Goal: Transaction & Acquisition: Purchase product/service

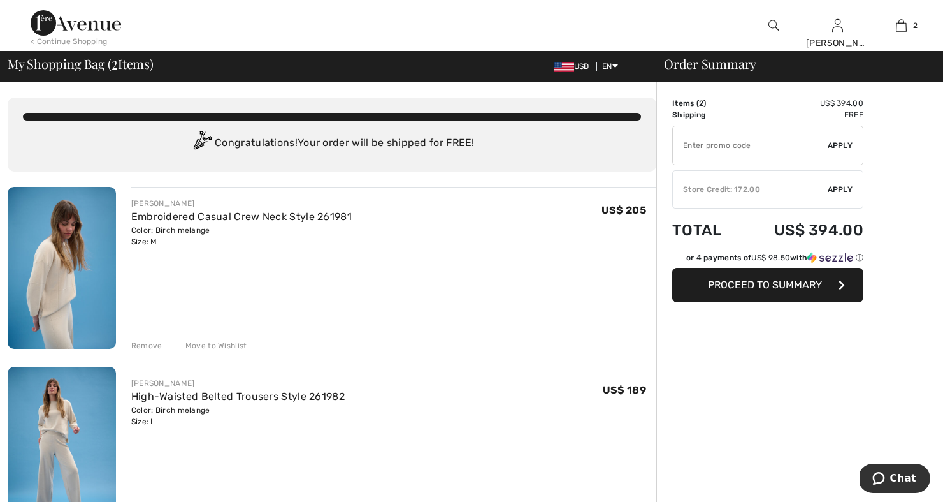
click at [45, 18] on img at bounding box center [76, 22] width 91 height 25
click at [94, 43] on div "< Continue Shopping" at bounding box center [69, 41] width 77 height 11
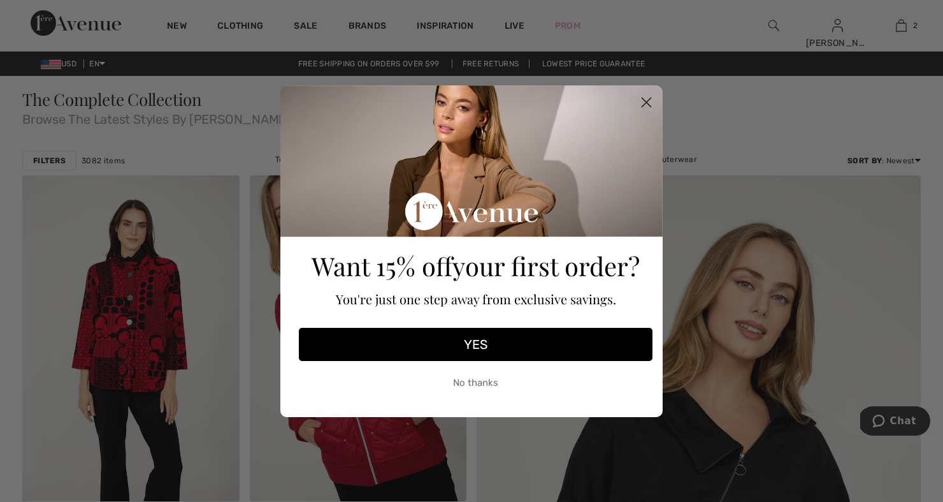
scroll to position [2, 0]
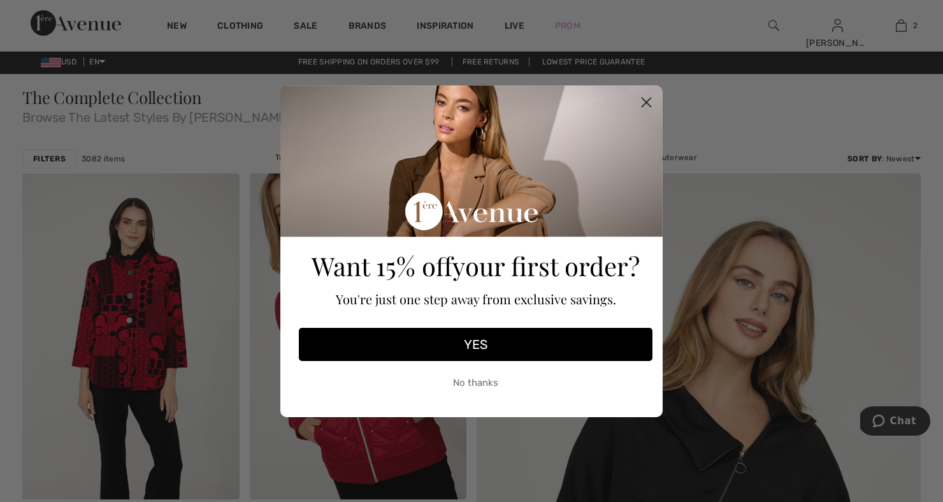
click at [647, 98] on circle "Close dialog" at bounding box center [646, 101] width 21 height 21
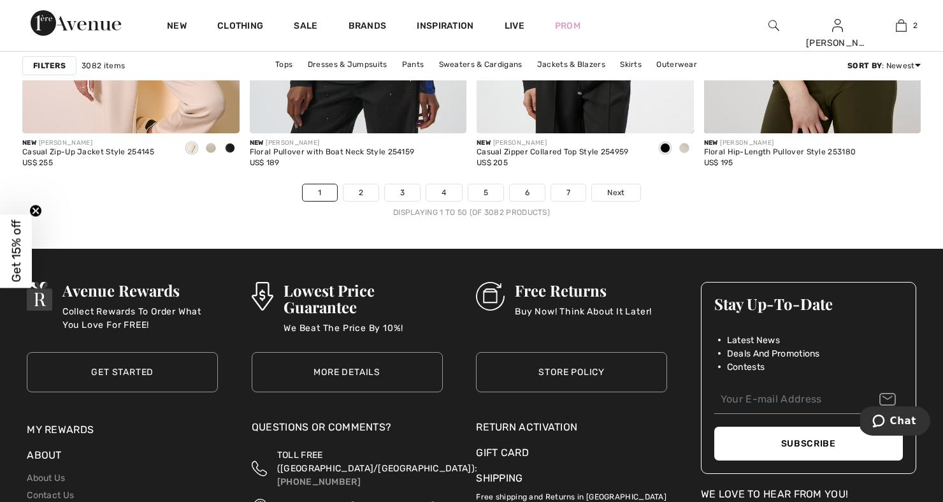
scroll to position [5836, 0]
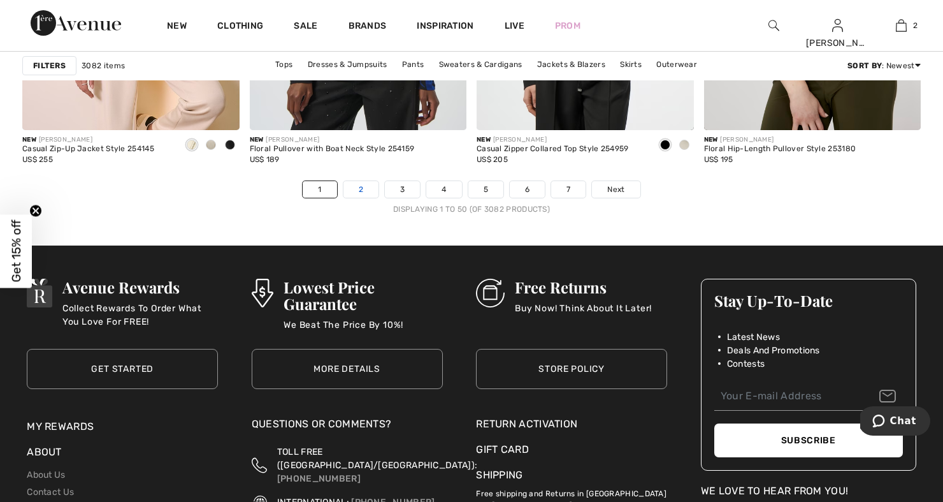
click at [357, 190] on link "2" at bounding box center [361, 189] width 35 height 17
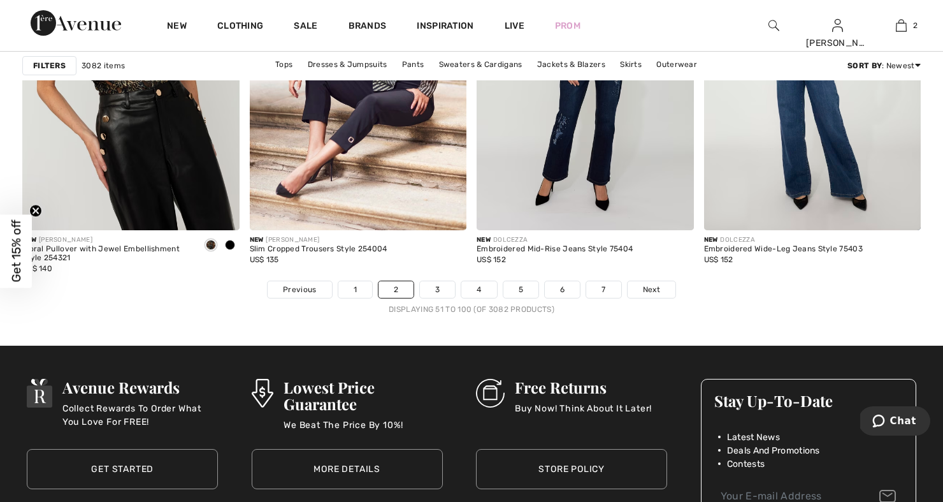
scroll to position [5739, 0]
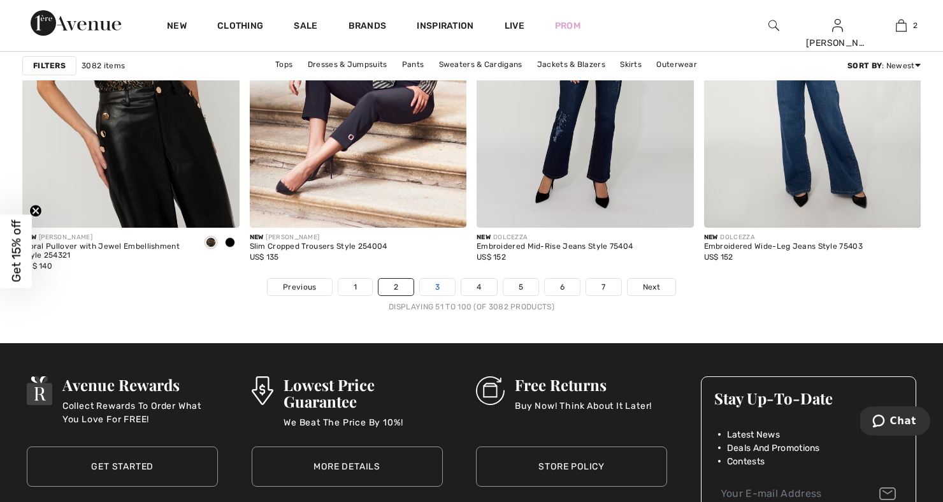
click at [435, 287] on link "3" at bounding box center [437, 287] width 35 height 17
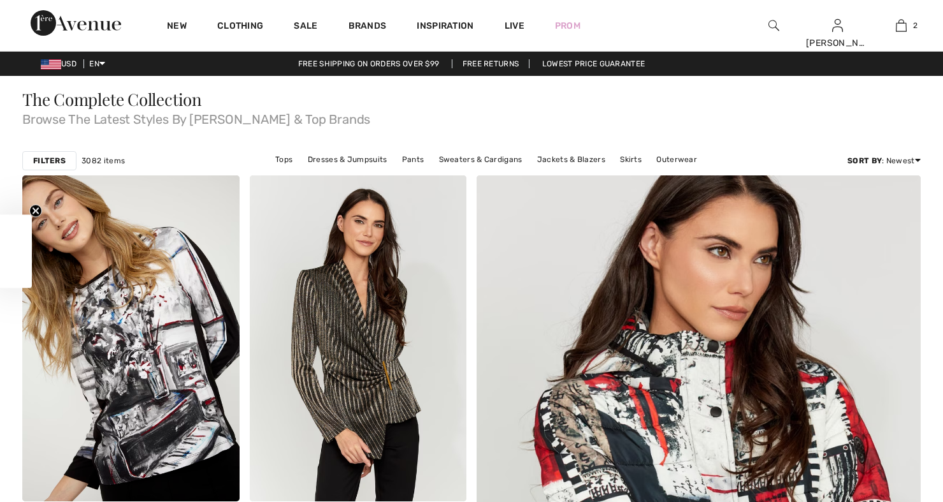
checkbox input "true"
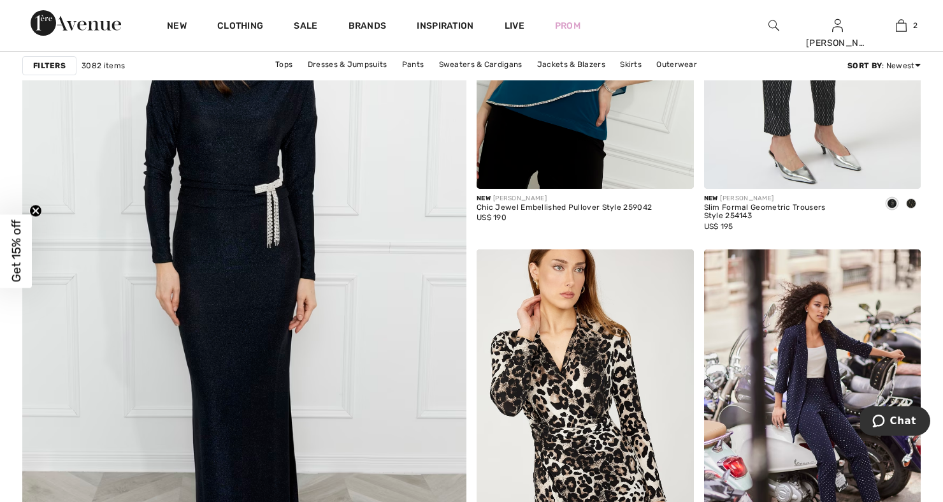
scroll to position [3313, 0]
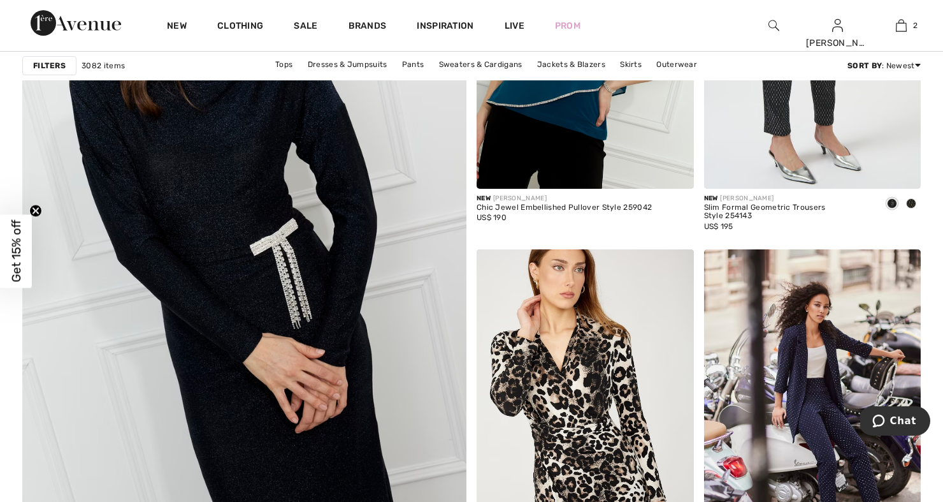
click at [288, 383] on img at bounding box center [244, 263] width 533 height 800
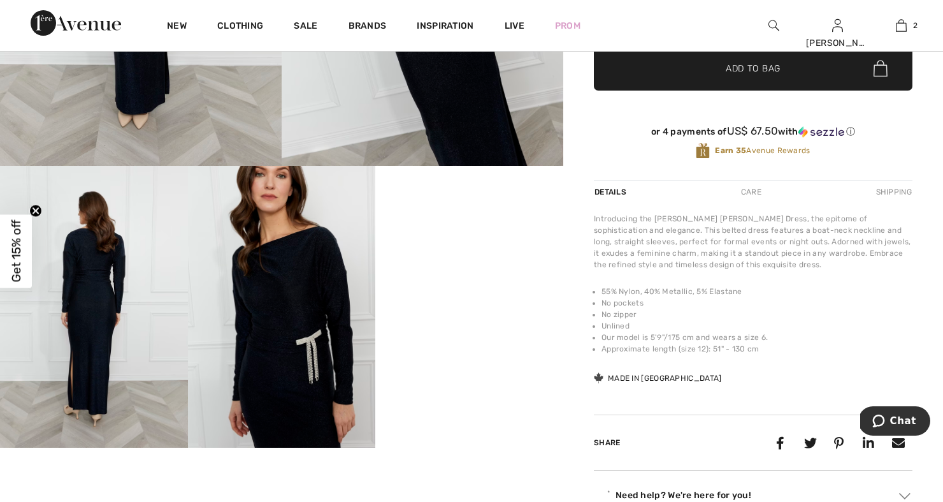
scroll to position [337, 0]
